Goal: Task Accomplishment & Management: Manage account settings

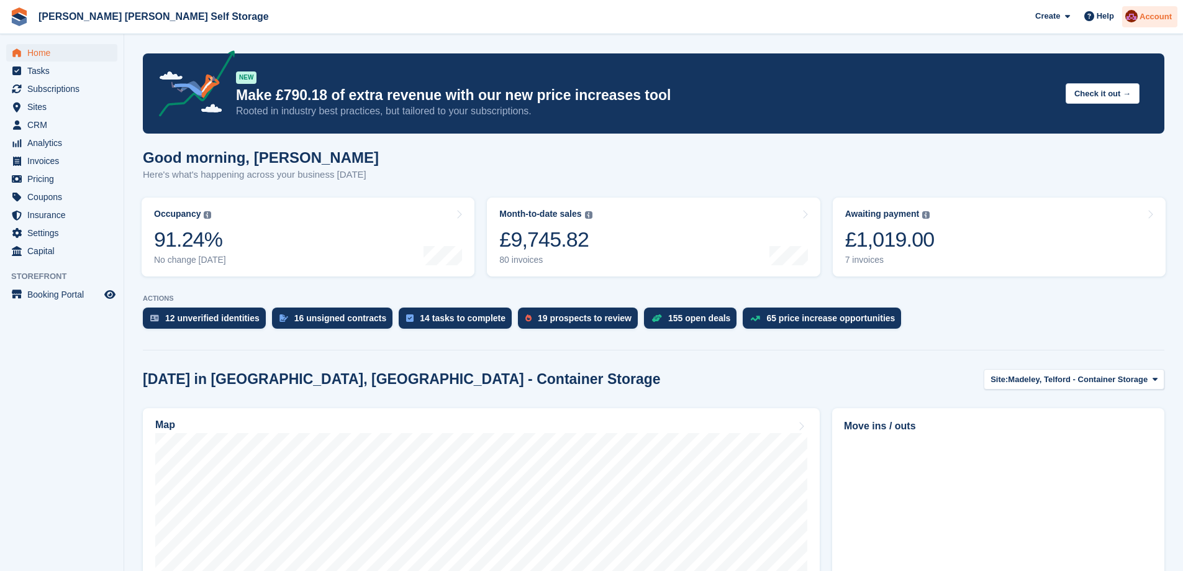
click at [1137, 24] on div at bounding box center [1131, 18] width 12 height 17
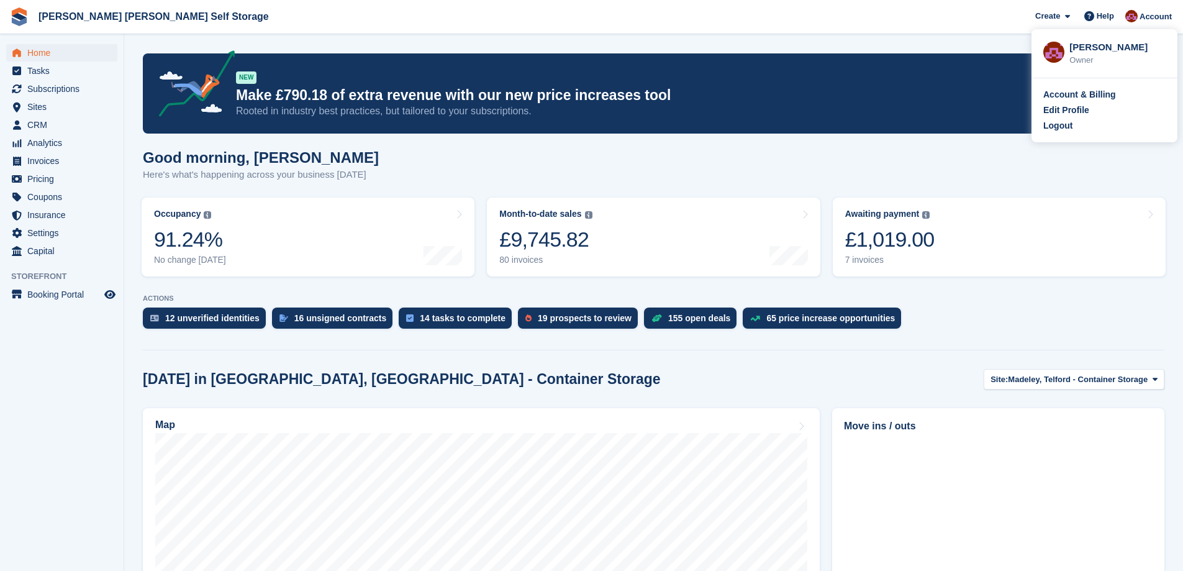
click at [1058, 127] on div "Logout" at bounding box center [1057, 125] width 29 height 13
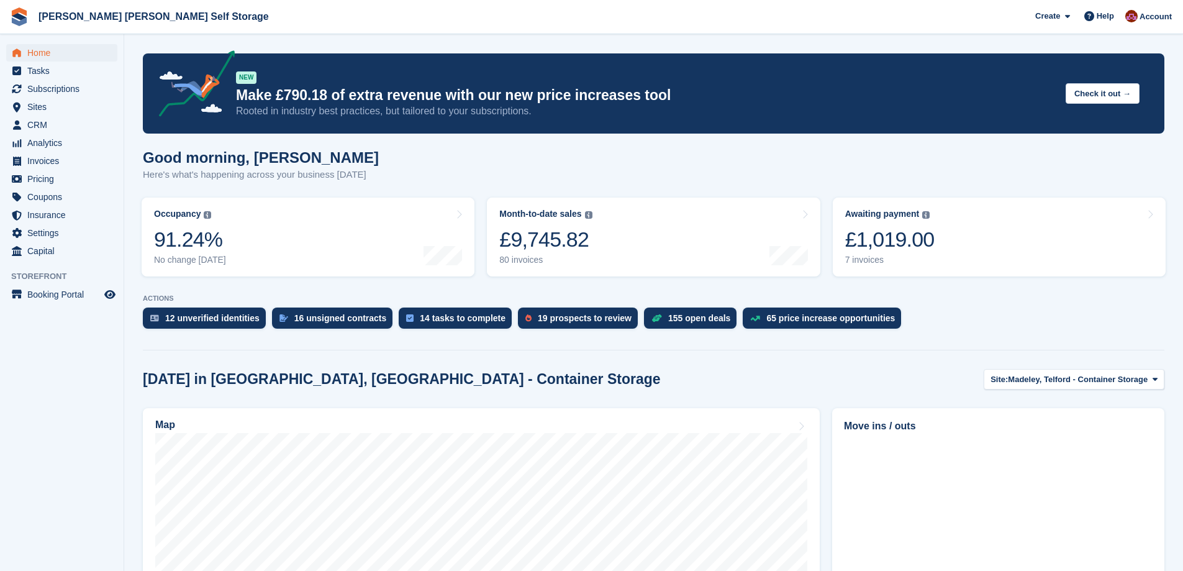
drag, startPoint x: 1161, startPoint y: 13, endPoint x: 1149, endPoint y: 27, distance: 18.5
click at [1160, 13] on span "Account" at bounding box center [1155, 17] width 32 height 12
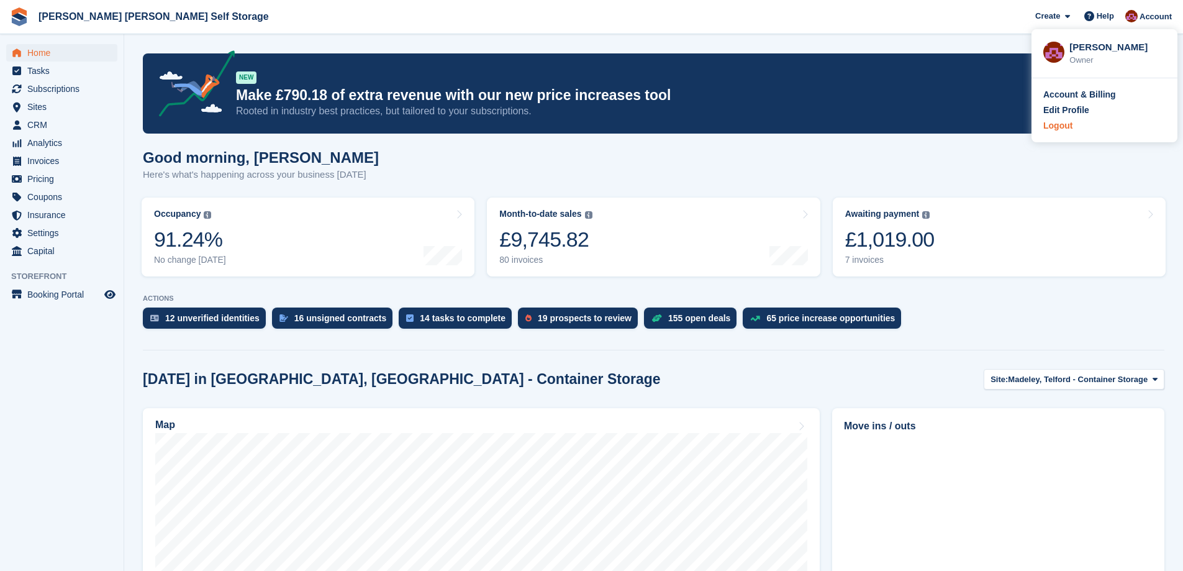
click at [1048, 124] on div "Logout" at bounding box center [1057, 125] width 29 height 13
